Goal: Task Accomplishment & Management: Manage account settings

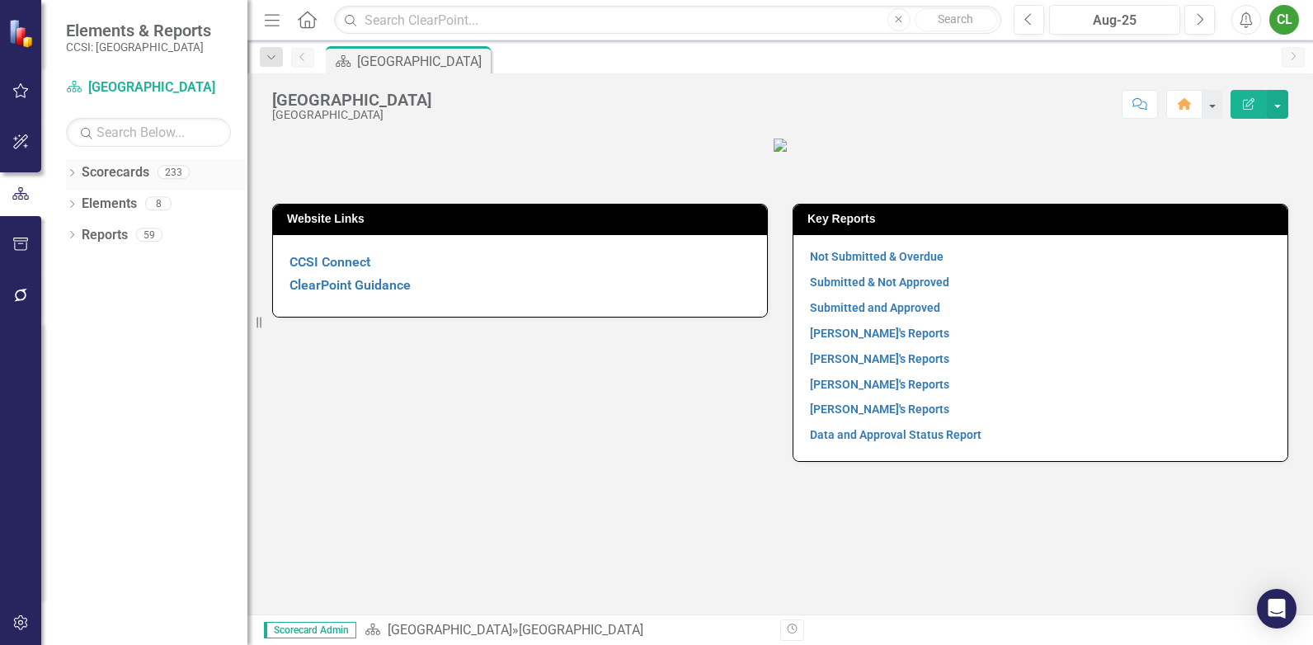
click at [69, 177] on icon "Dropdown" at bounding box center [72, 174] width 12 height 9
click at [80, 200] on icon at bounding box center [81, 203] width 4 height 8
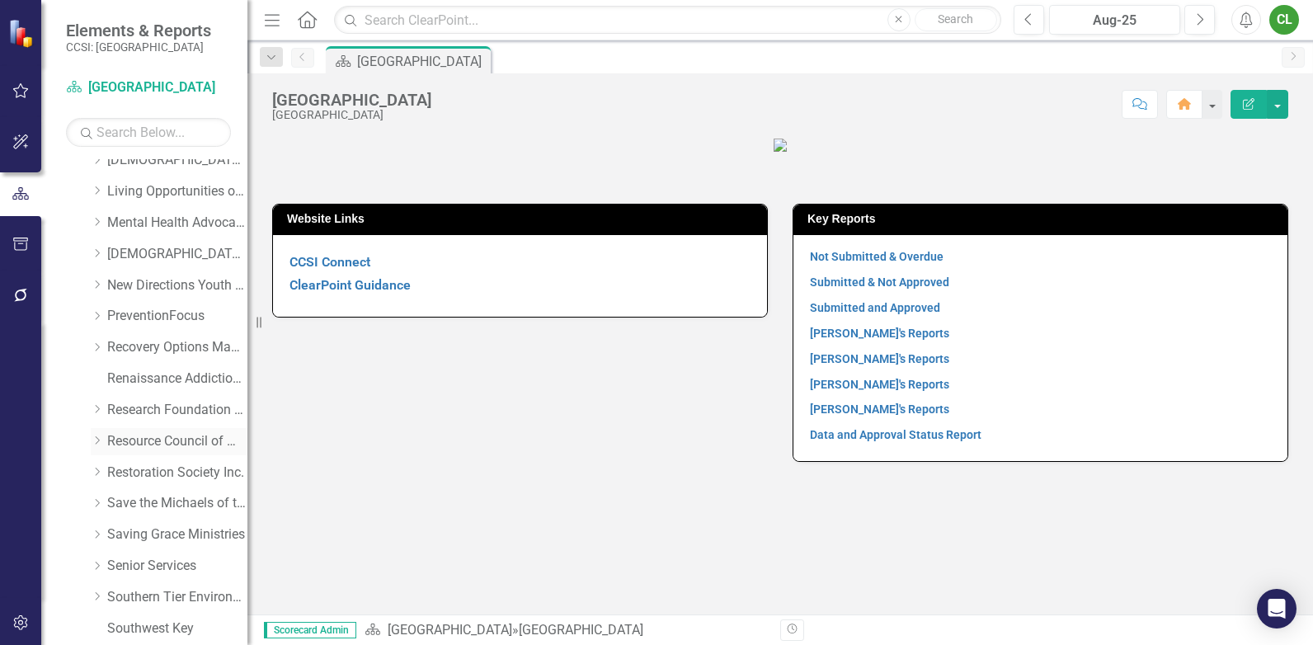
scroll to position [577, 0]
click at [96, 497] on icon "Dropdown" at bounding box center [97, 500] width 12 height 10
click at [137, 497] on link "Save the Michaels of the World" at bounding box center [177, 500] width 140 height 19
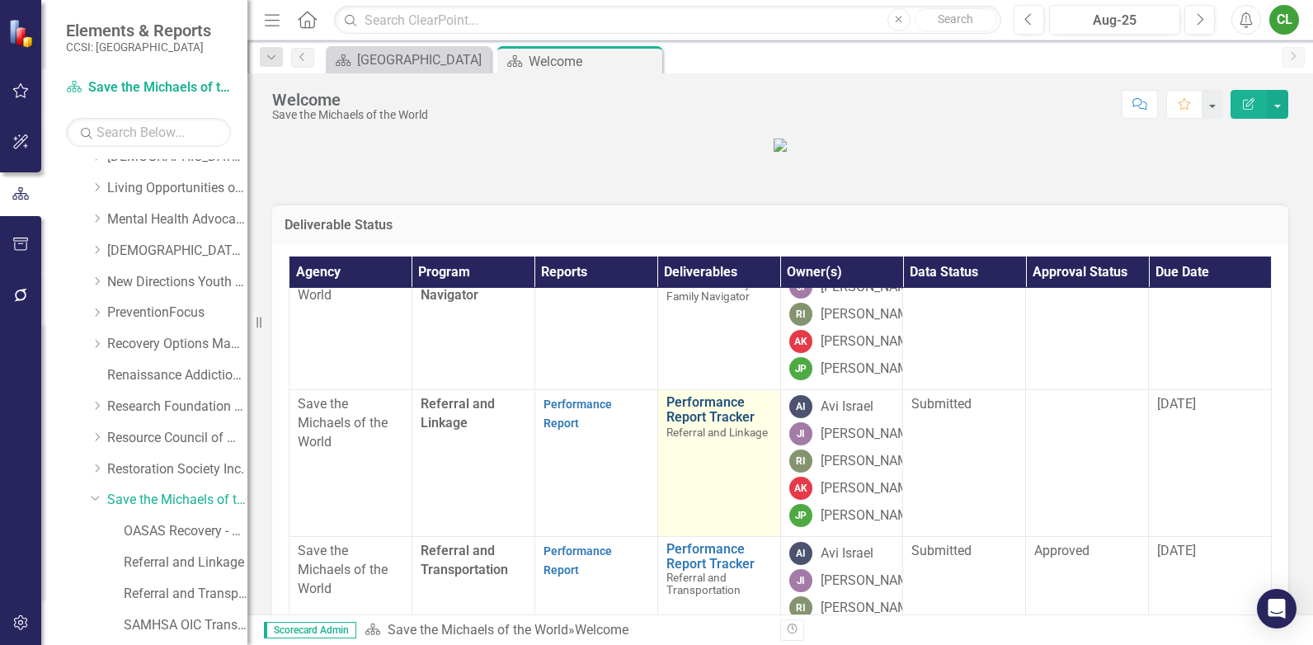
scroll to position [82, 0]
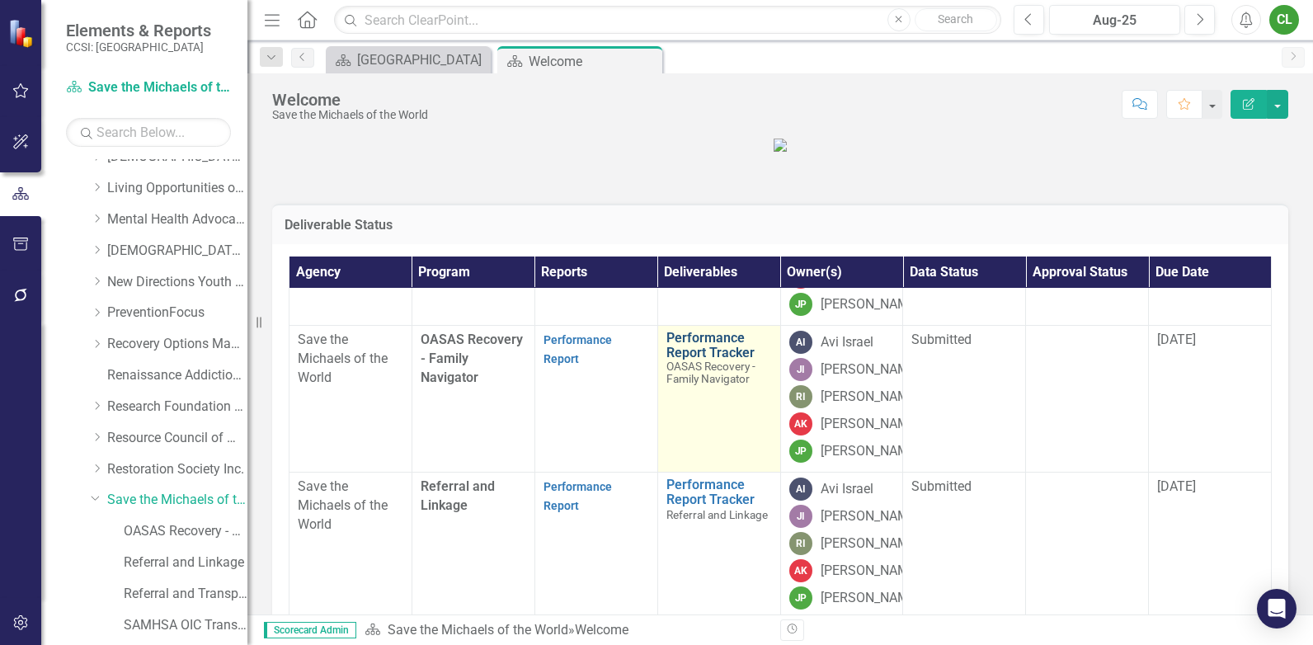
click at [684, 359] on link "Performance Report Tracker" at bounding box center [719, 345] width 106 height 29
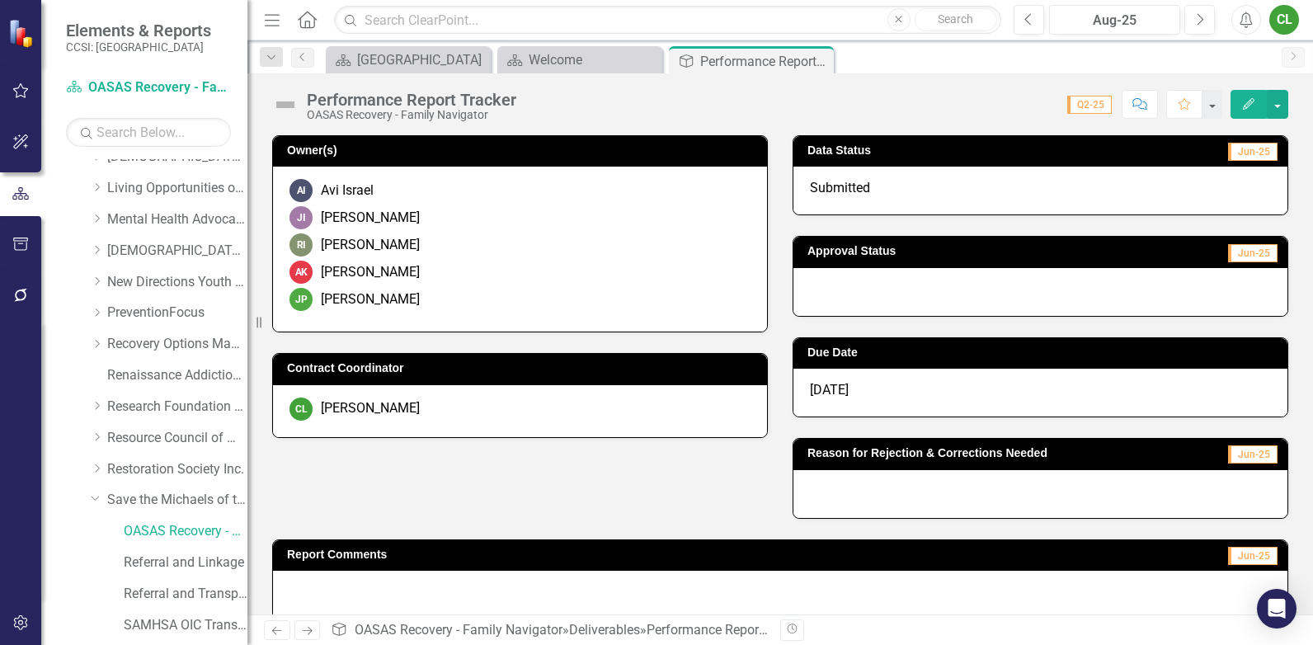
click at [838, 293] on div at bounding box center [1040, 292] width 494 height 48
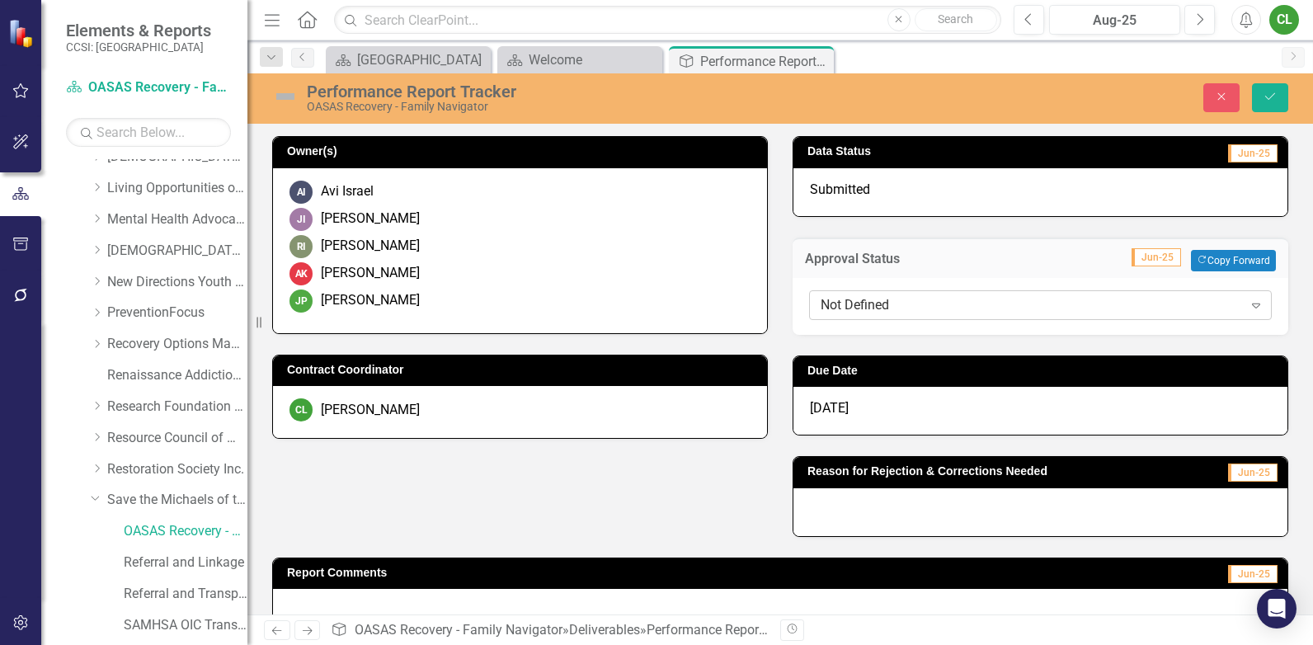
click at [838, 303] on div "Not Defined" at bounding box center [1031, 304] width 422 height 19
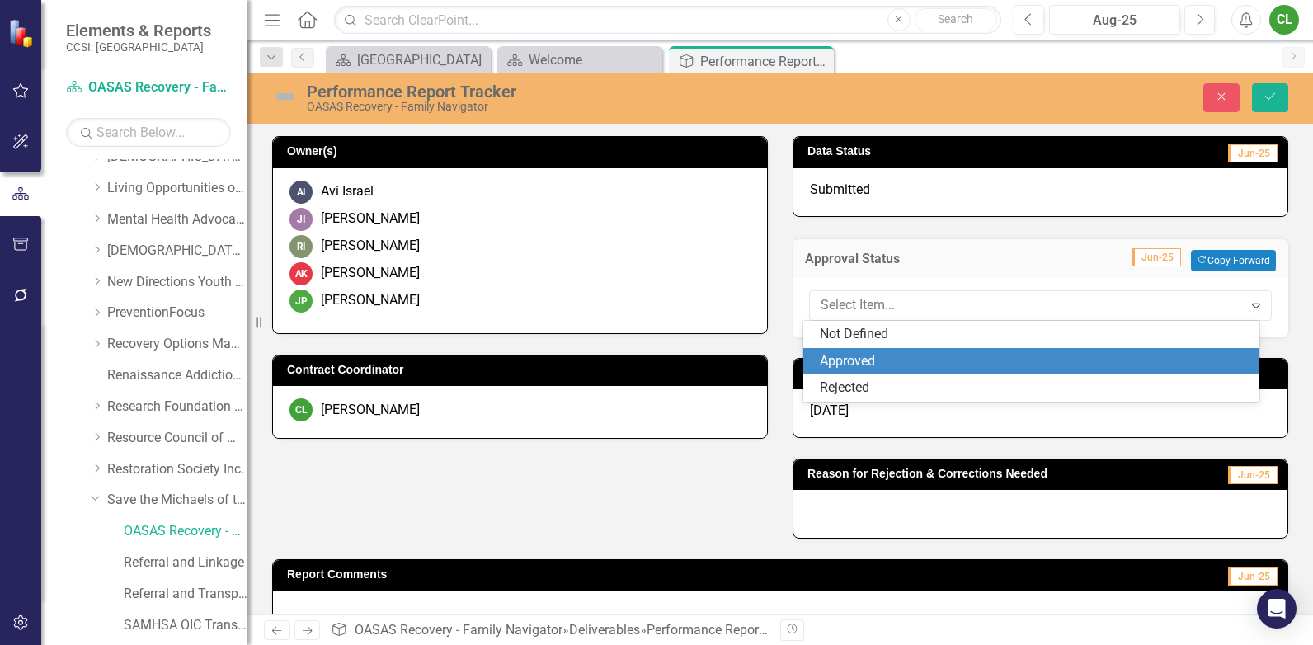
click at [839, 354] on div "Approved" at bounding box center [1035, 361] width 430 height 19
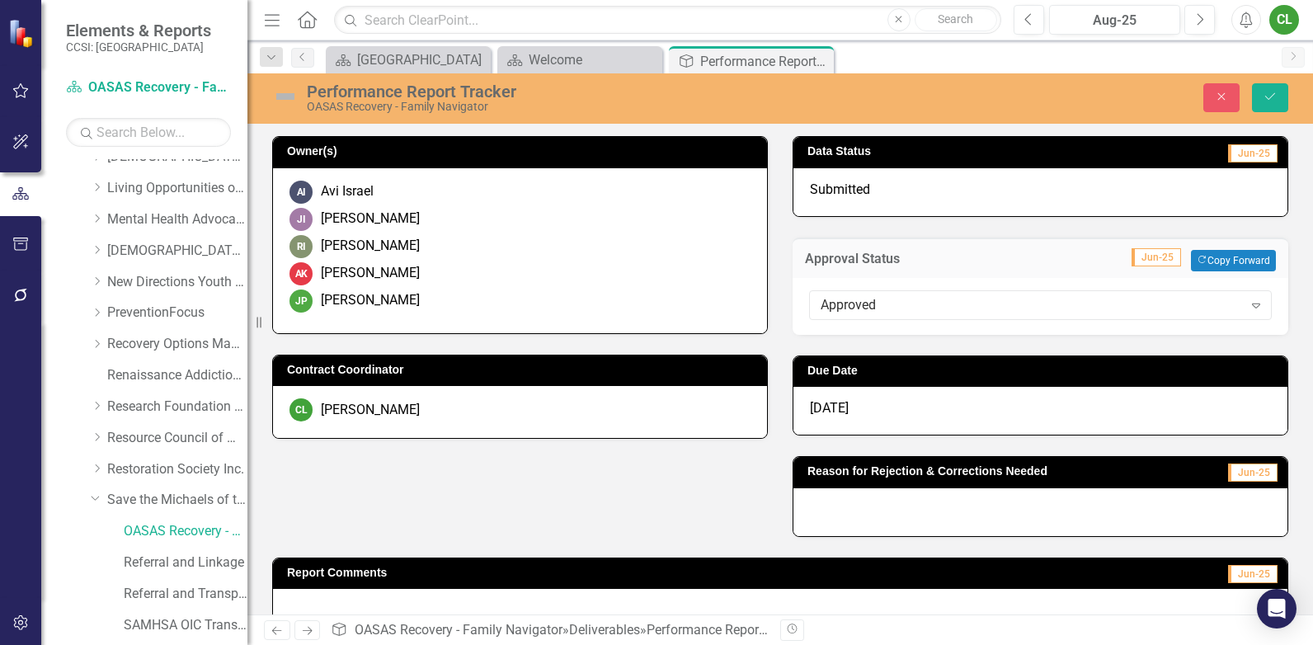
click at [876, 408] on div "[DATE]" at bounding box center [1040, 411] width 494 height 48
click at [862, 410] on div "[DATE]" at bounding box center [1040, 411] width 494 height 48
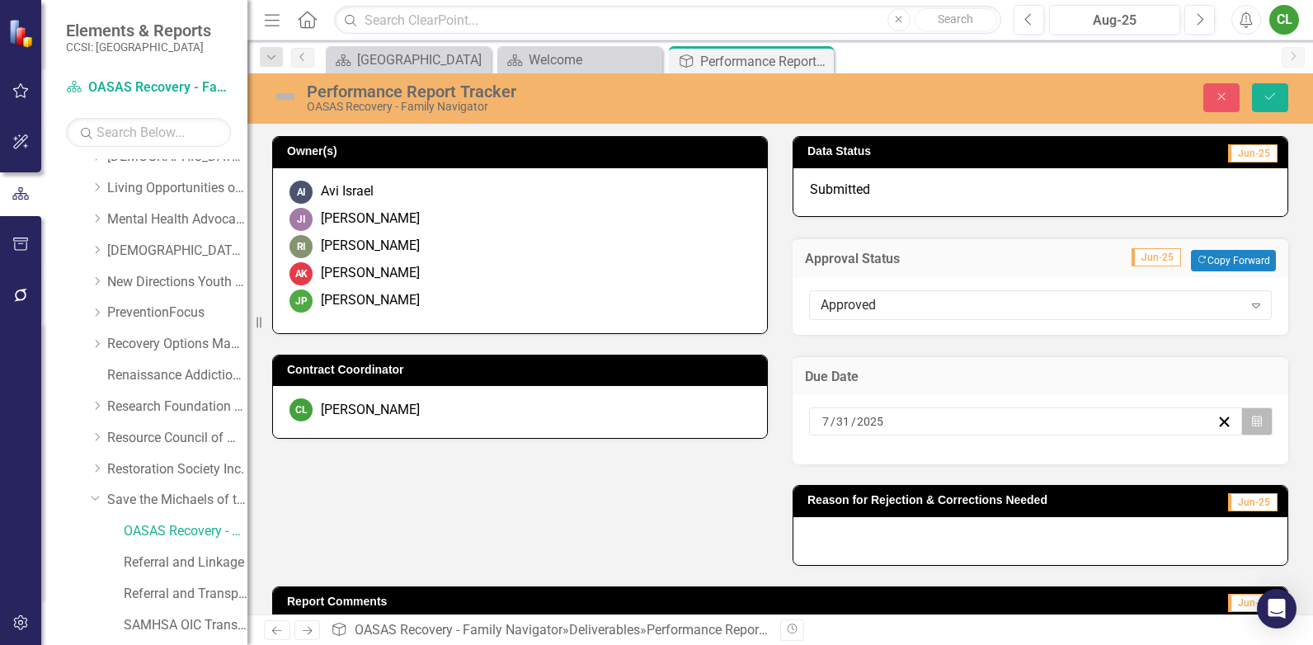
click at [1252, 425] on icon "Calendar" at bounding box center [1257, 422] width 10 height 12
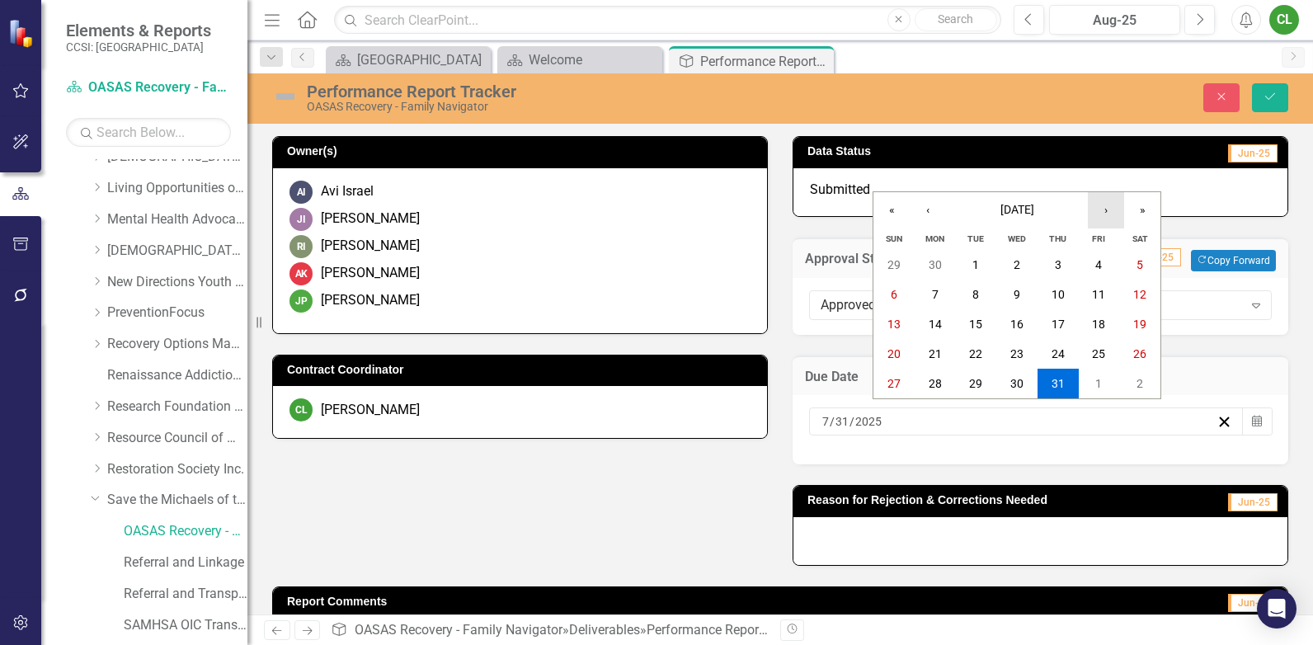
click at [1107, 215] on button "›" at bounding box center [1106, 210] width 36 height 36
click at [1087, 383] on button "31" at bounding box center [1098, 384] width 41 height 30
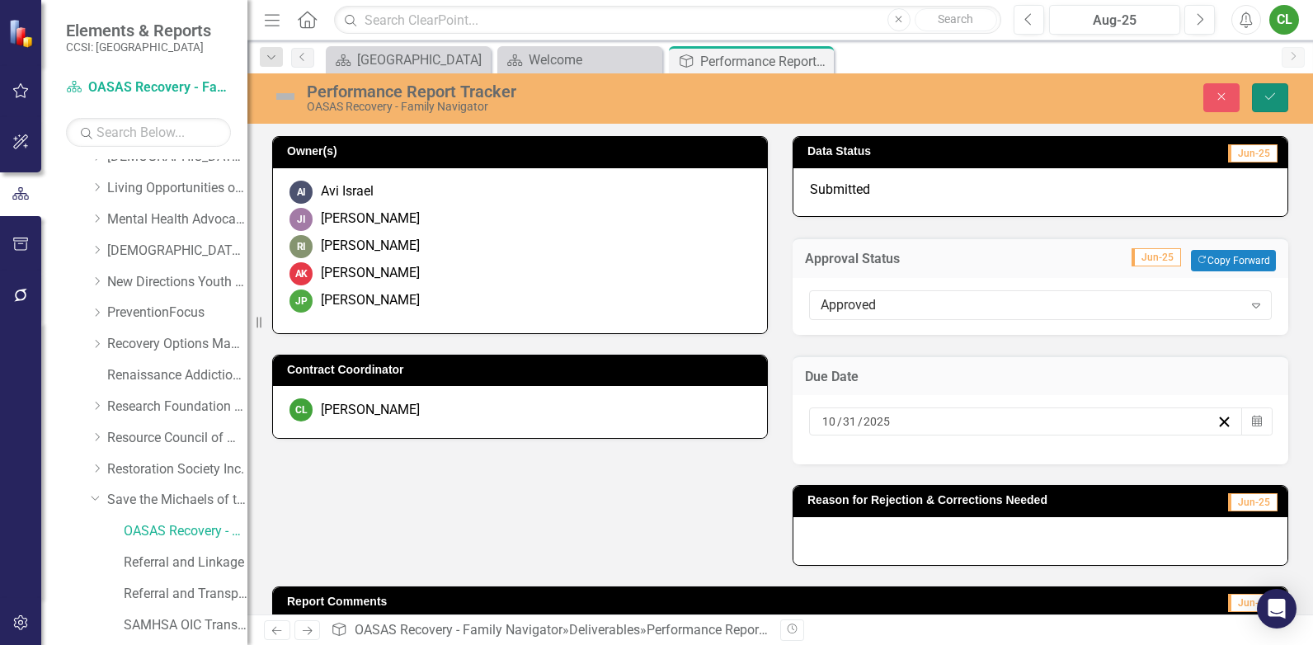
click at [1266, 104] on button "Save" at bounding box center [1270, 97] width 36 height 29
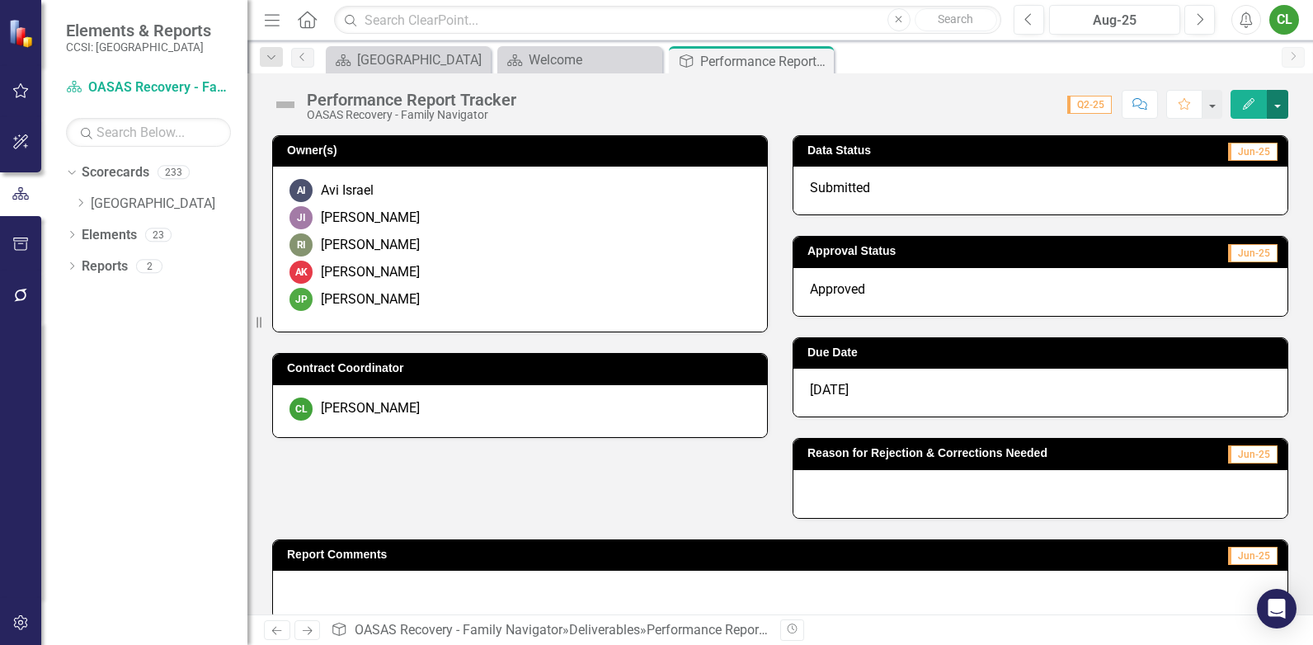
click at [1279, 110] on button "button" at bounding box center [1276, 104] width 21 height 29
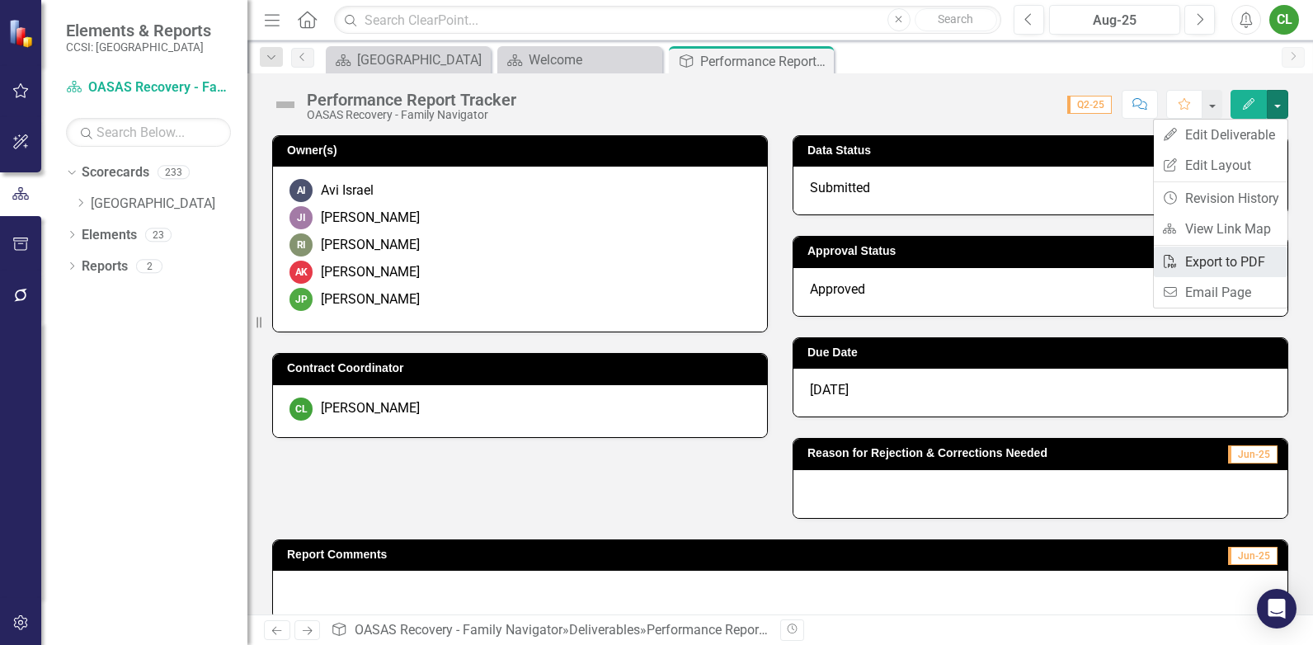
click at [1223, 259] on link "PDF Export to PDF" at bounding box center [1221, 262] width 134 height 31
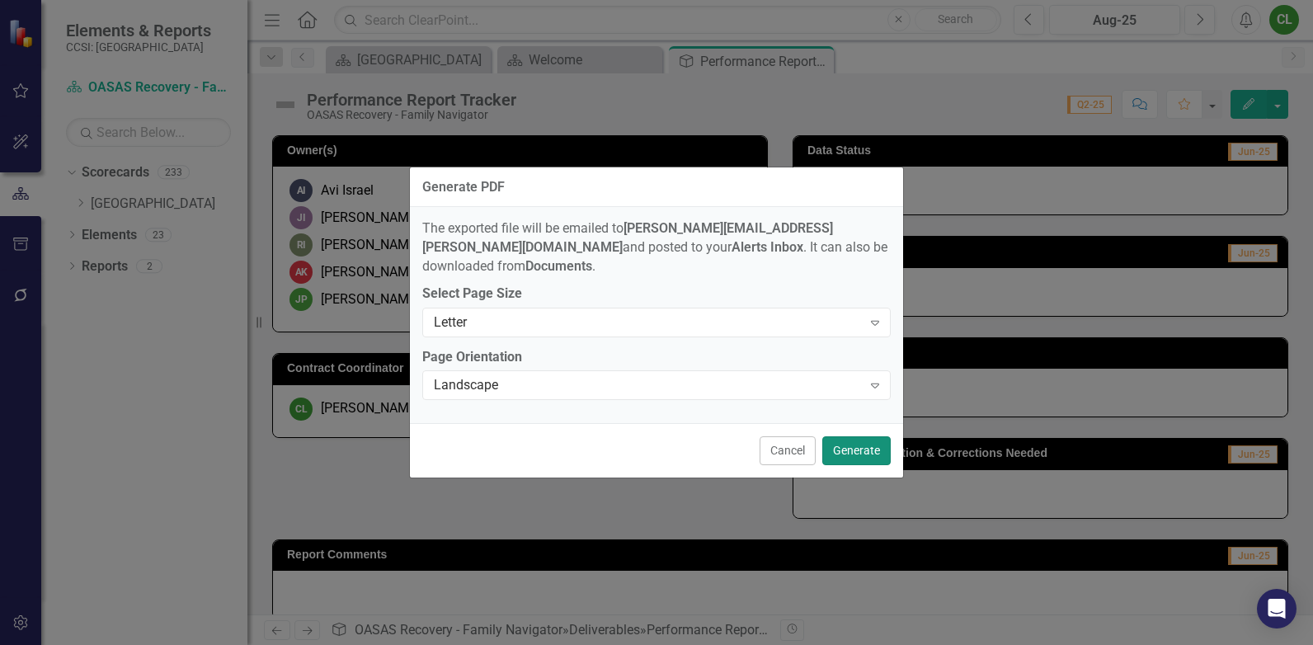
click at [855, 442] on button "Generate" at bounding box center [856, 450] width 68 height 29
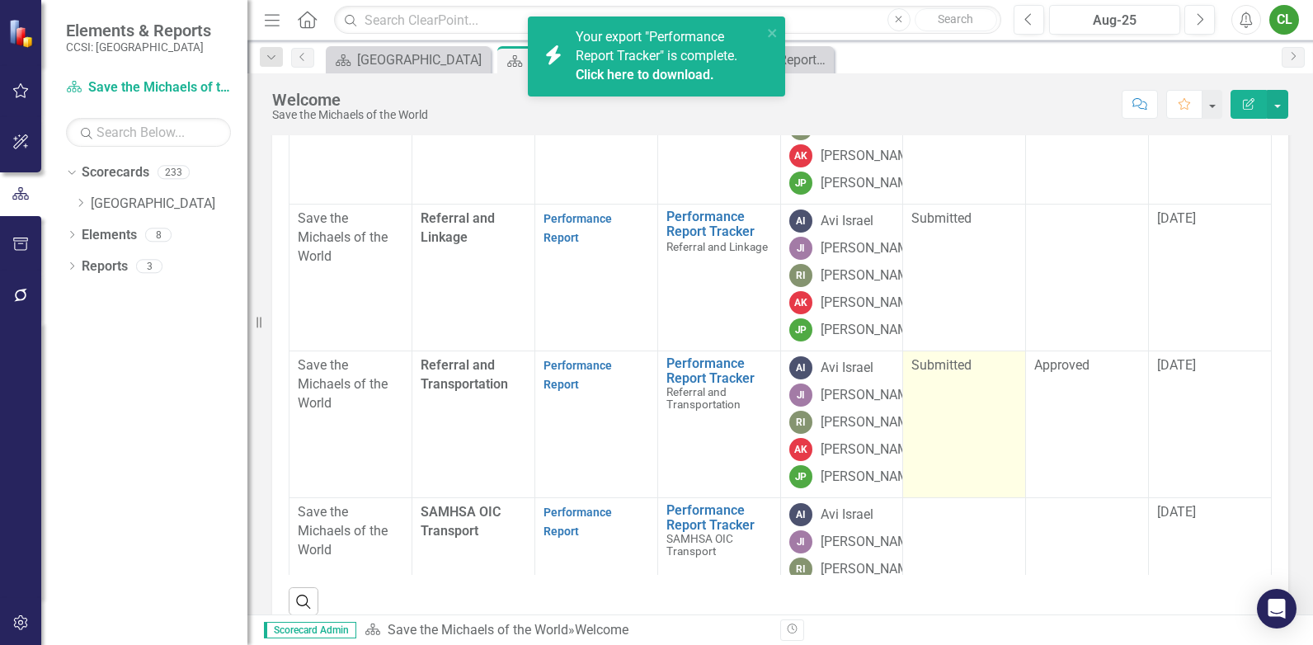
scroll to position [157, 0]
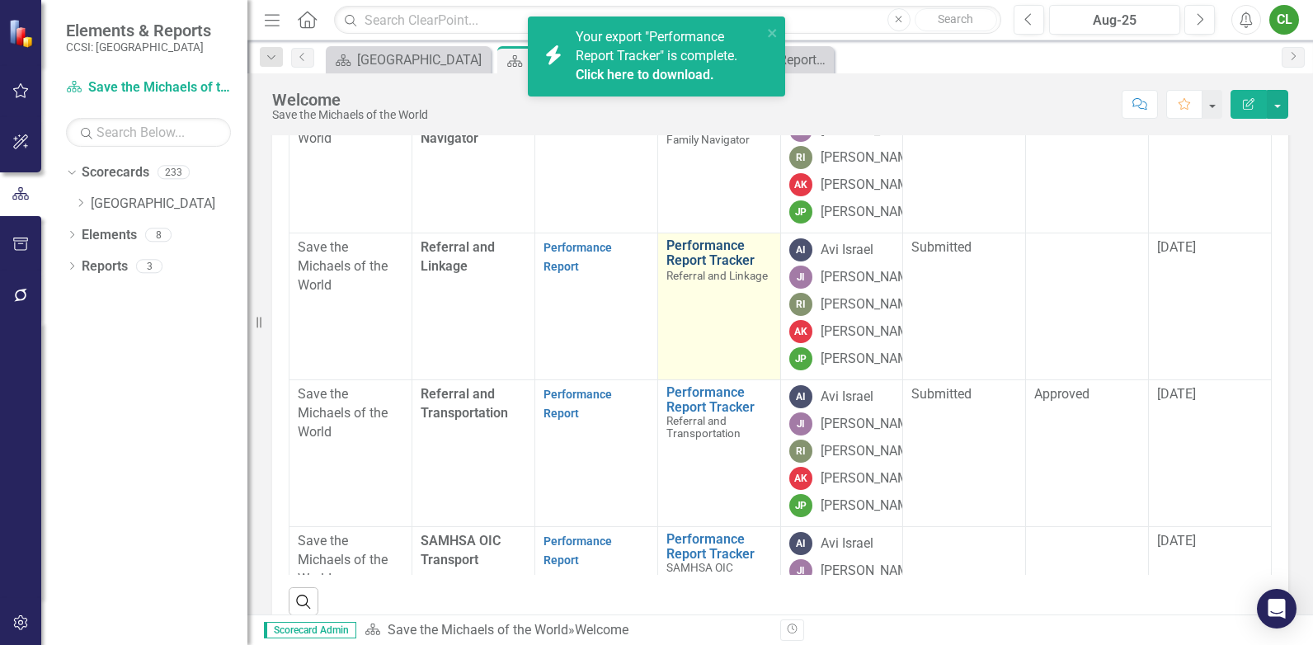
click at [692, 267] on link "Performance Report Tracker" at bounding box center [719, 252] width 106 height 29
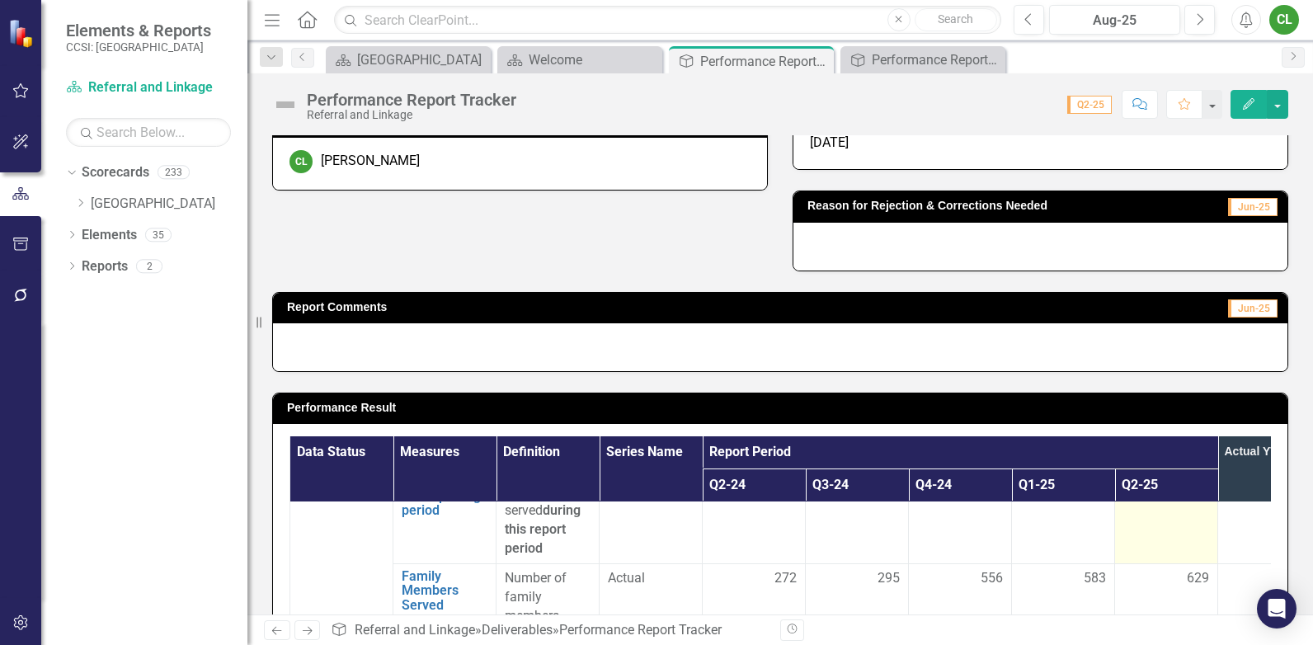
scroll to position [2967, 0]
